Goal: Transaction & Acquisition: Book appointment/travel/reservation

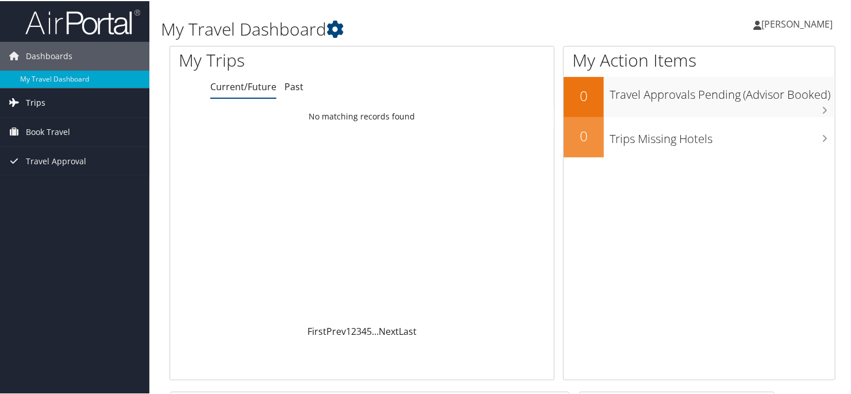
click at [51, 110] on link "Trips" at bounding box center [74, 101] width 149 height 29
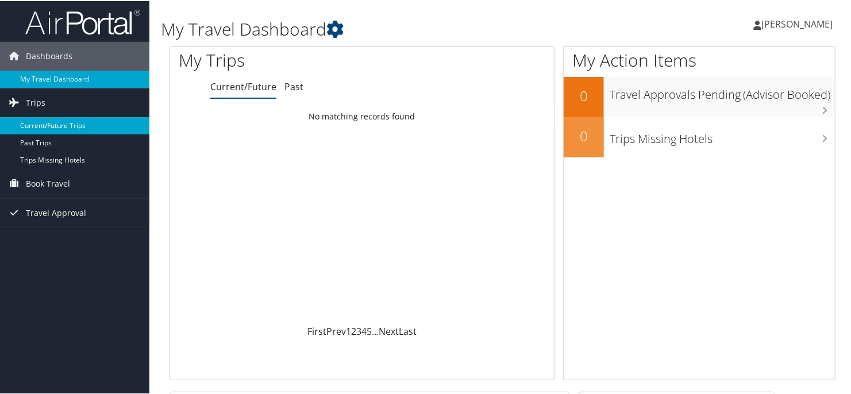
click at [53, 126] on link "Current/Future Trips" at bounding box center [74, 124] width 149 height 17
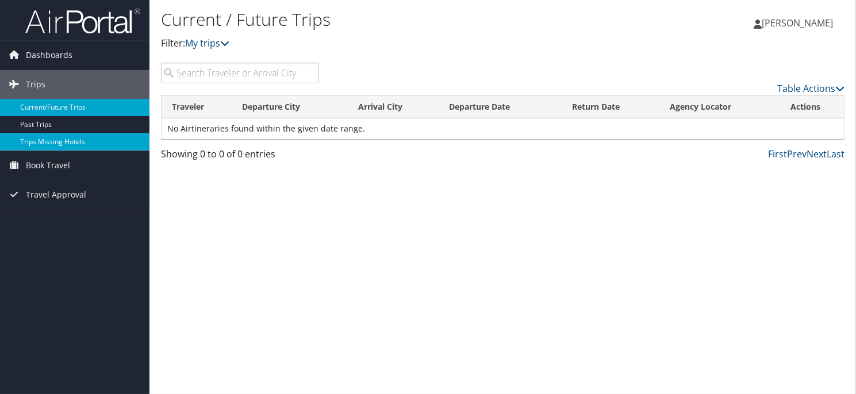
click at [57, 142] on link "Trips Missing Hotels" at bounding box center [74, 141] width 149 height 17
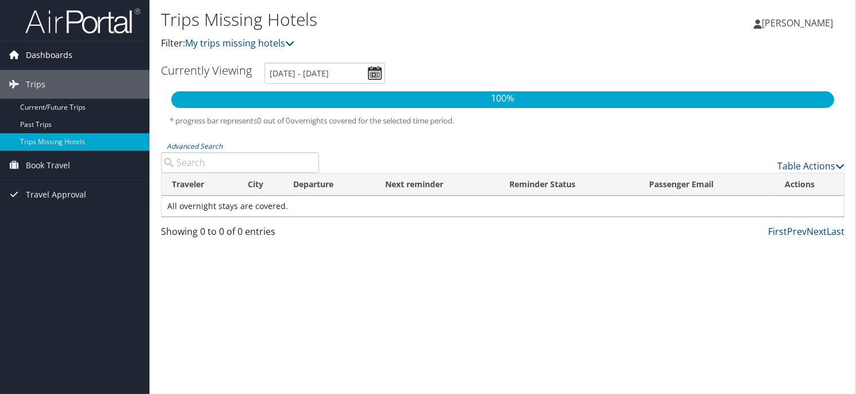
click at [47, 56] on span "Dashboards" at bounding box center [49, 55] width 47 height 29
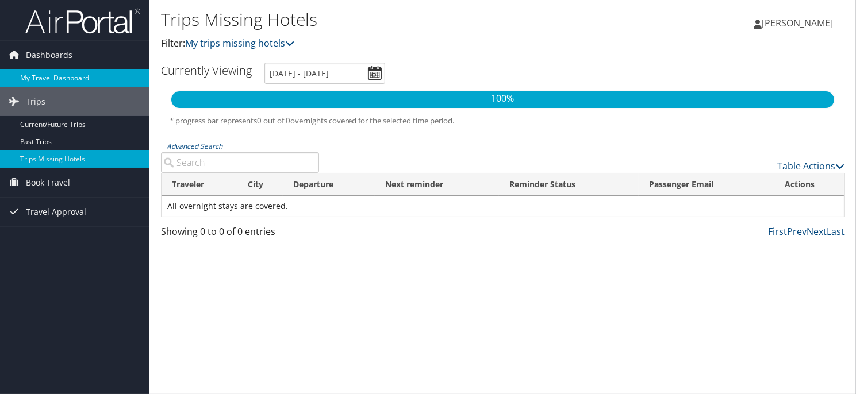
click at [47, 73] on link "My Travel Dashboard" at bounding box center [74, 78] width 149 height 17
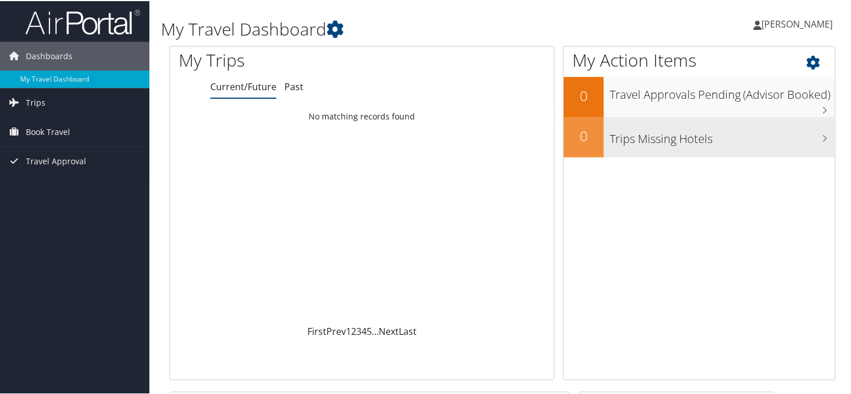
click at [629, 147] on div "Trips Missing Hotels" at bounding box center [719, 136] width 231 height 40
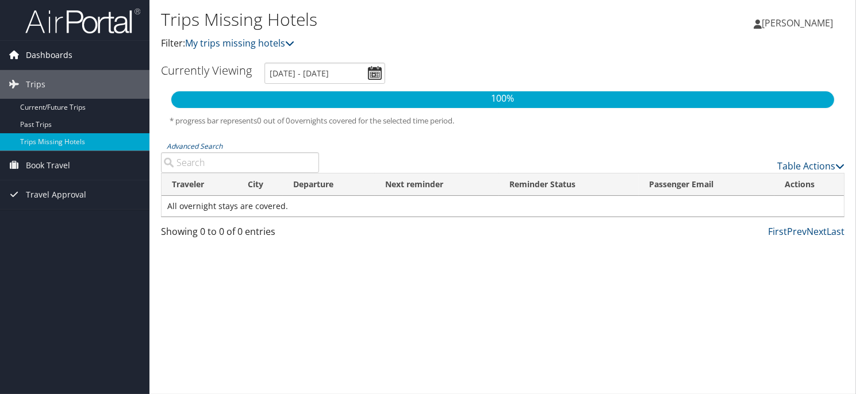
click at [64, 58] on span "Dashboards" at bounding box center [49, 55] width 47 height 29
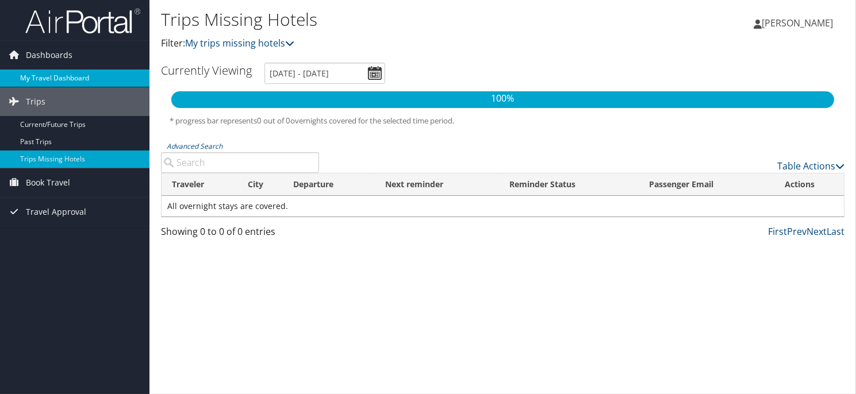
click at [68, 80] on link "My Travel Dashboard" at bounding box center [74, 78] width 149 height 17
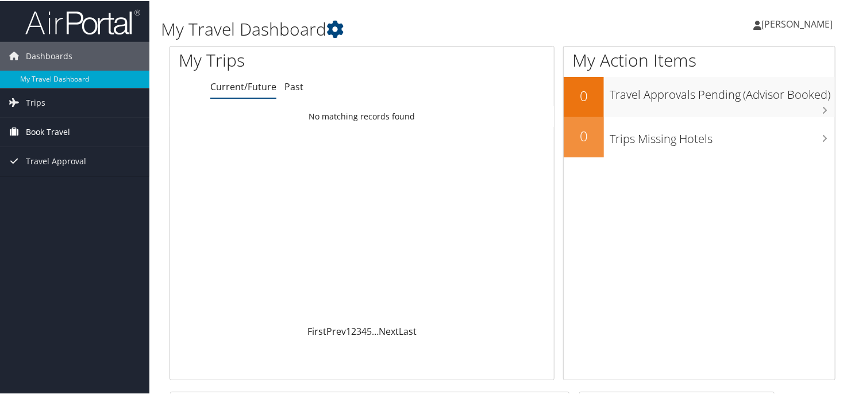
click at [37, 124] on span "Book Travel" at bounding box center [48, 131] width 44 height 29
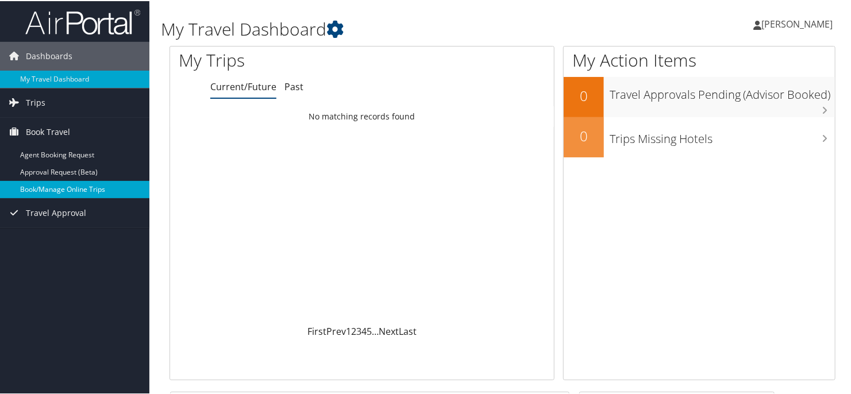
click at [43, 189] on link "Book/Manage Online Trips" at bounding box center [74, 188] width 149 height 17
